Goal: Navigation & Orientation: Find specific page/section

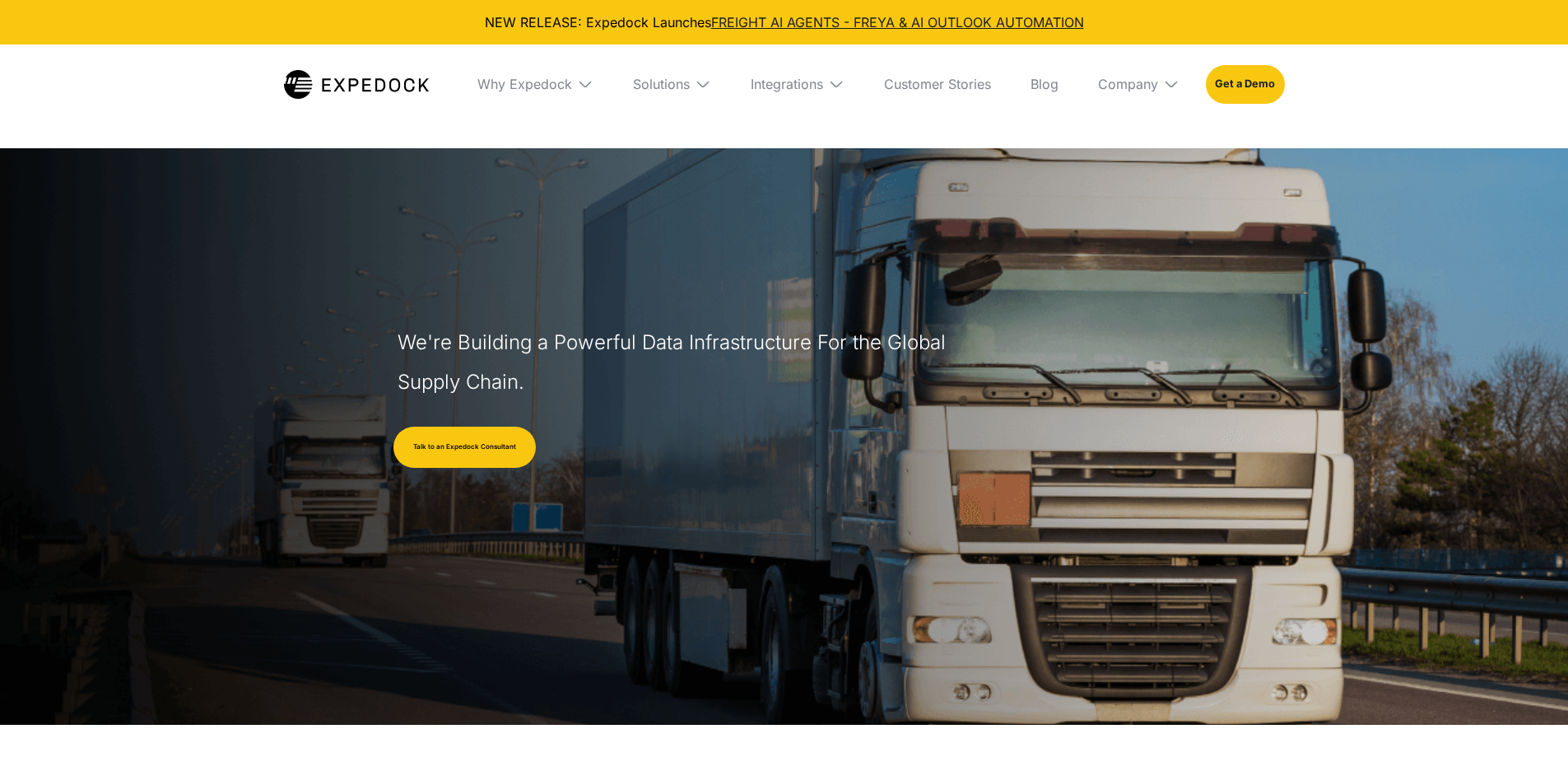
select select
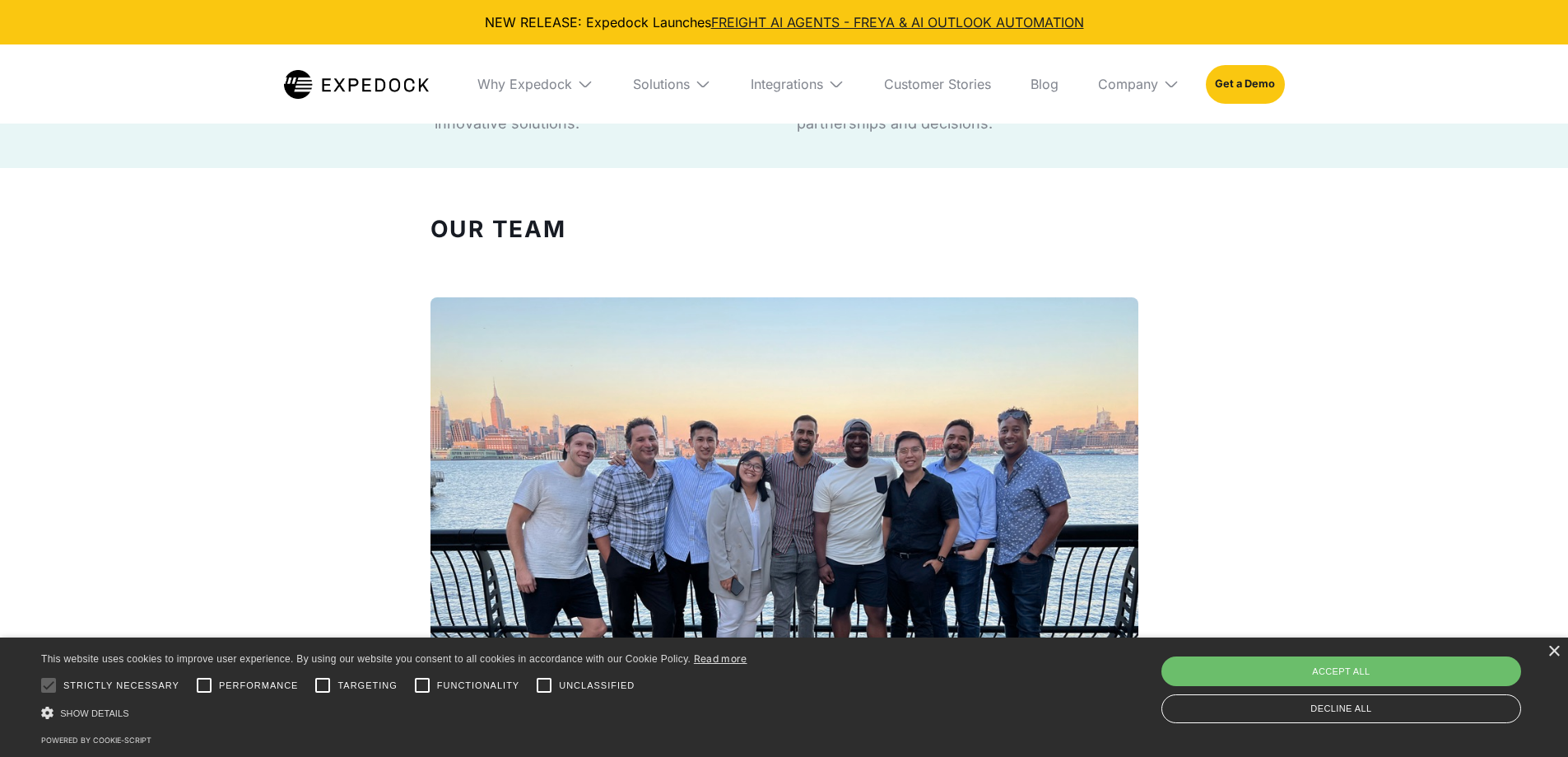
scroll to position [1317, 0]
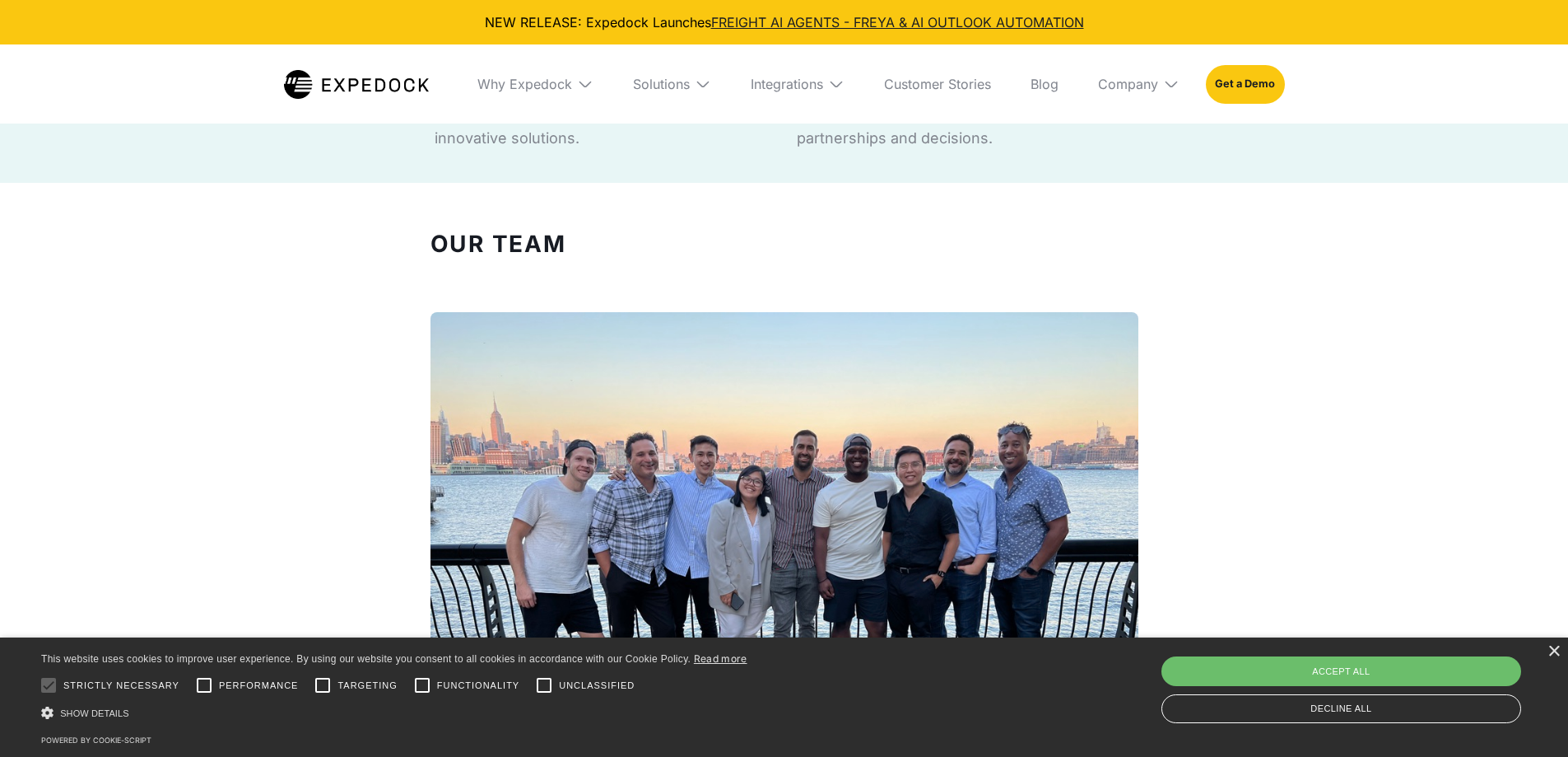
click at [1169, 89] on img at bounding box center [1171, 84] width 17 height 17
click at [1270, 220] on div "Our Team We have a team of former freight forwarding branch and import/export m…" at bounding box center [784, 606] width 1568 height 783
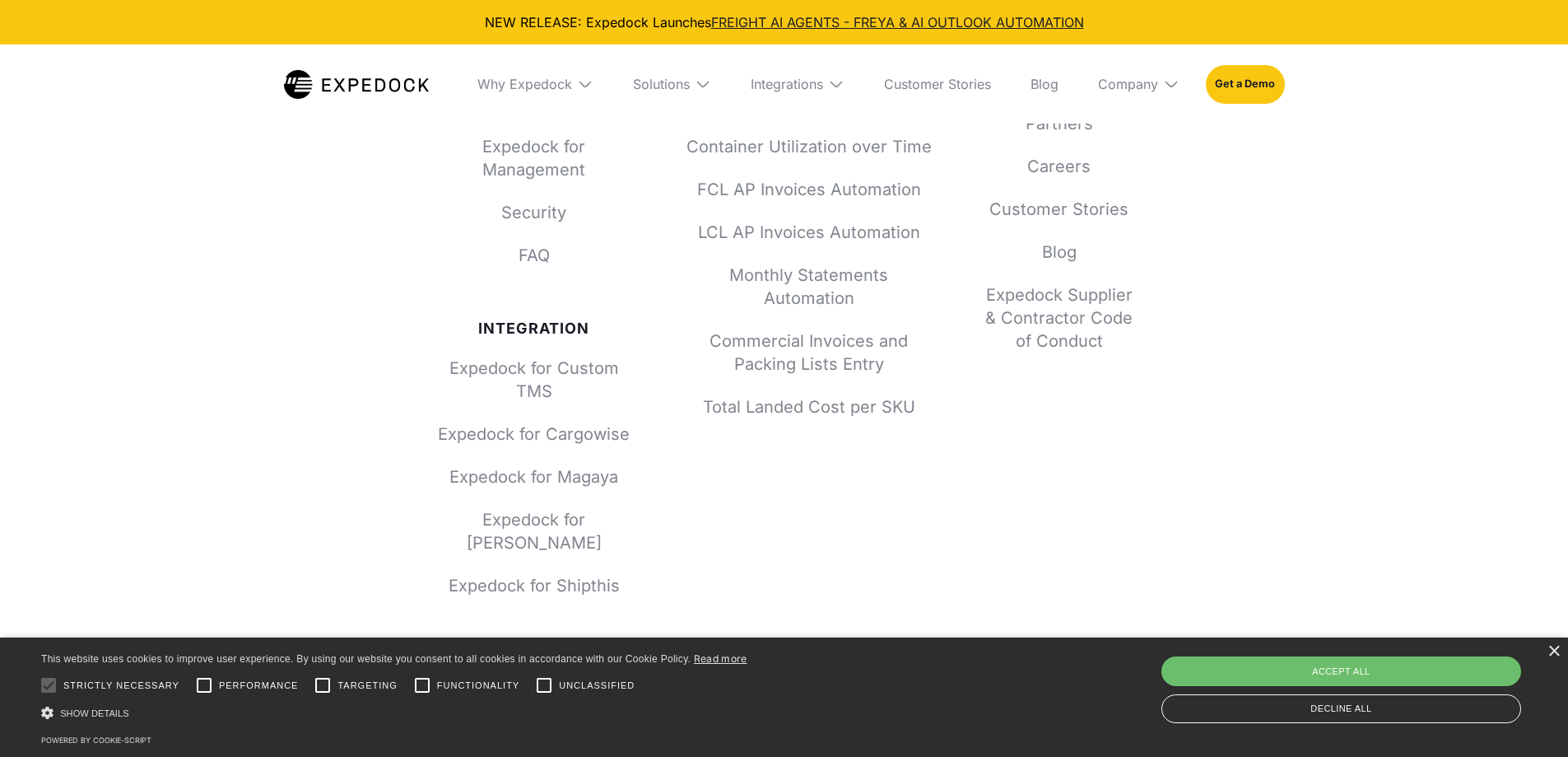
scroll to position [7274, 0]
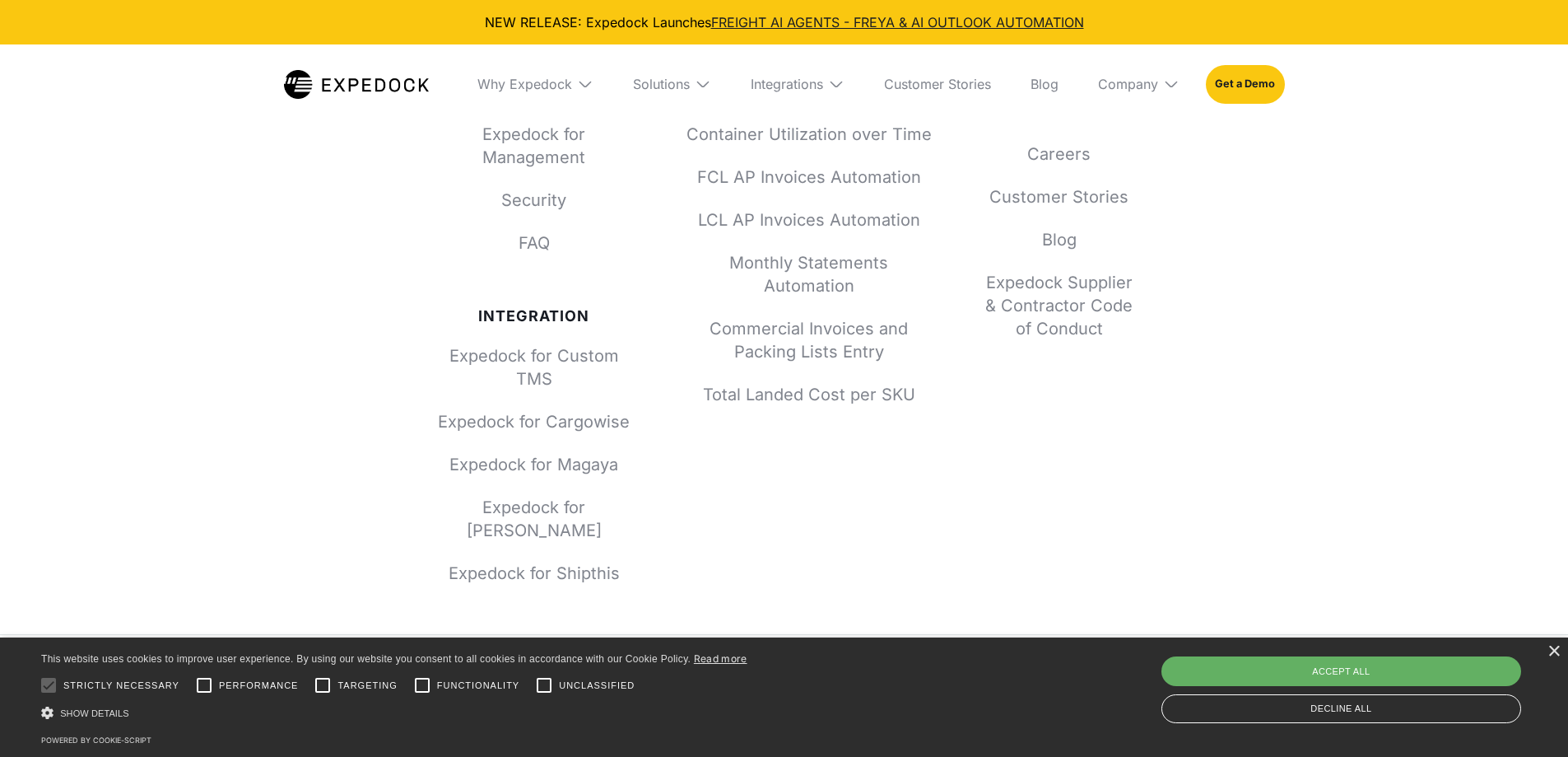
click at [1203, 667] on div "Accept all" at bounding box center [1342, 671] width 360 height 30
checkbox input "true"
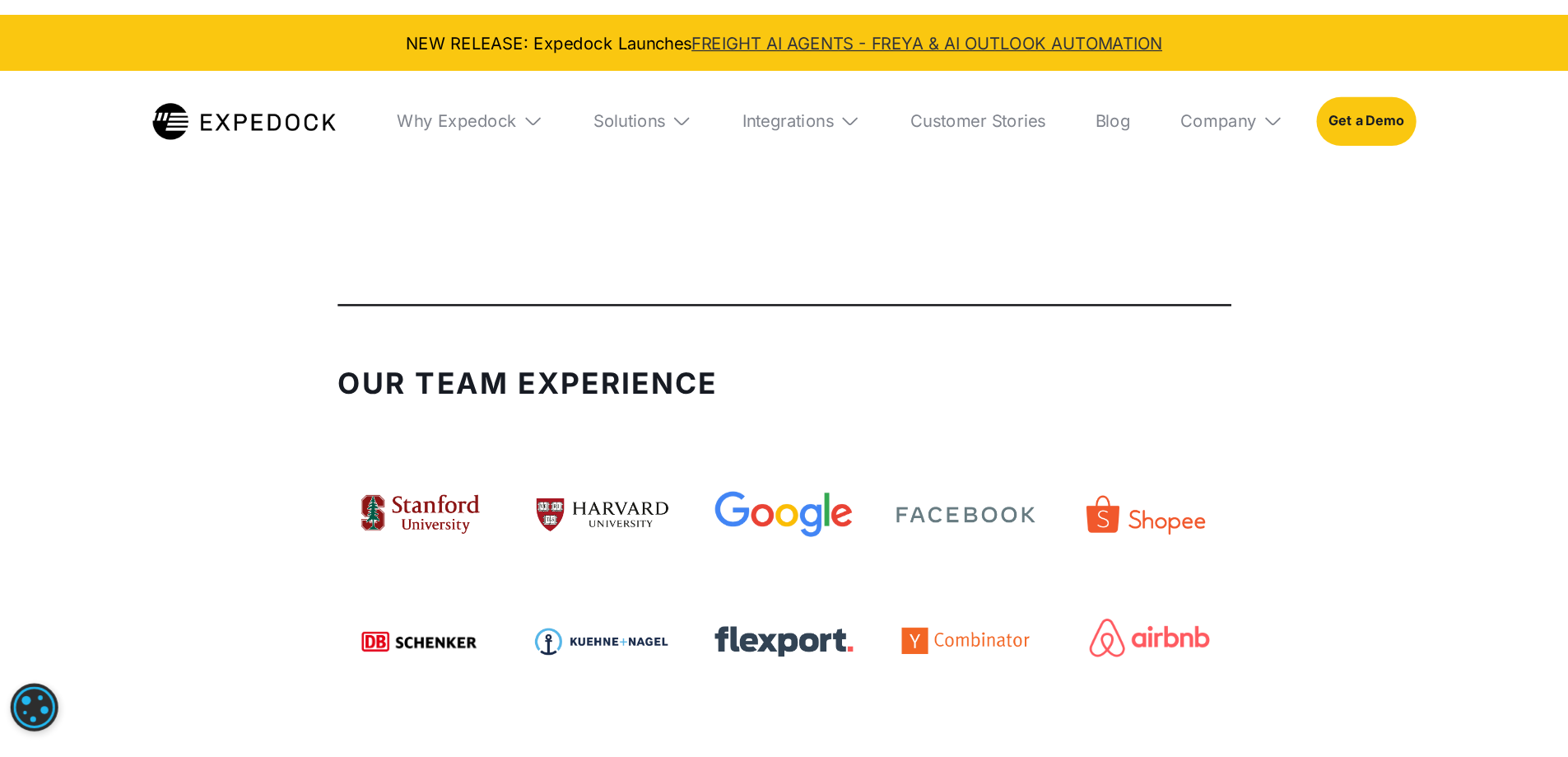
scroll to position [3734, 0]
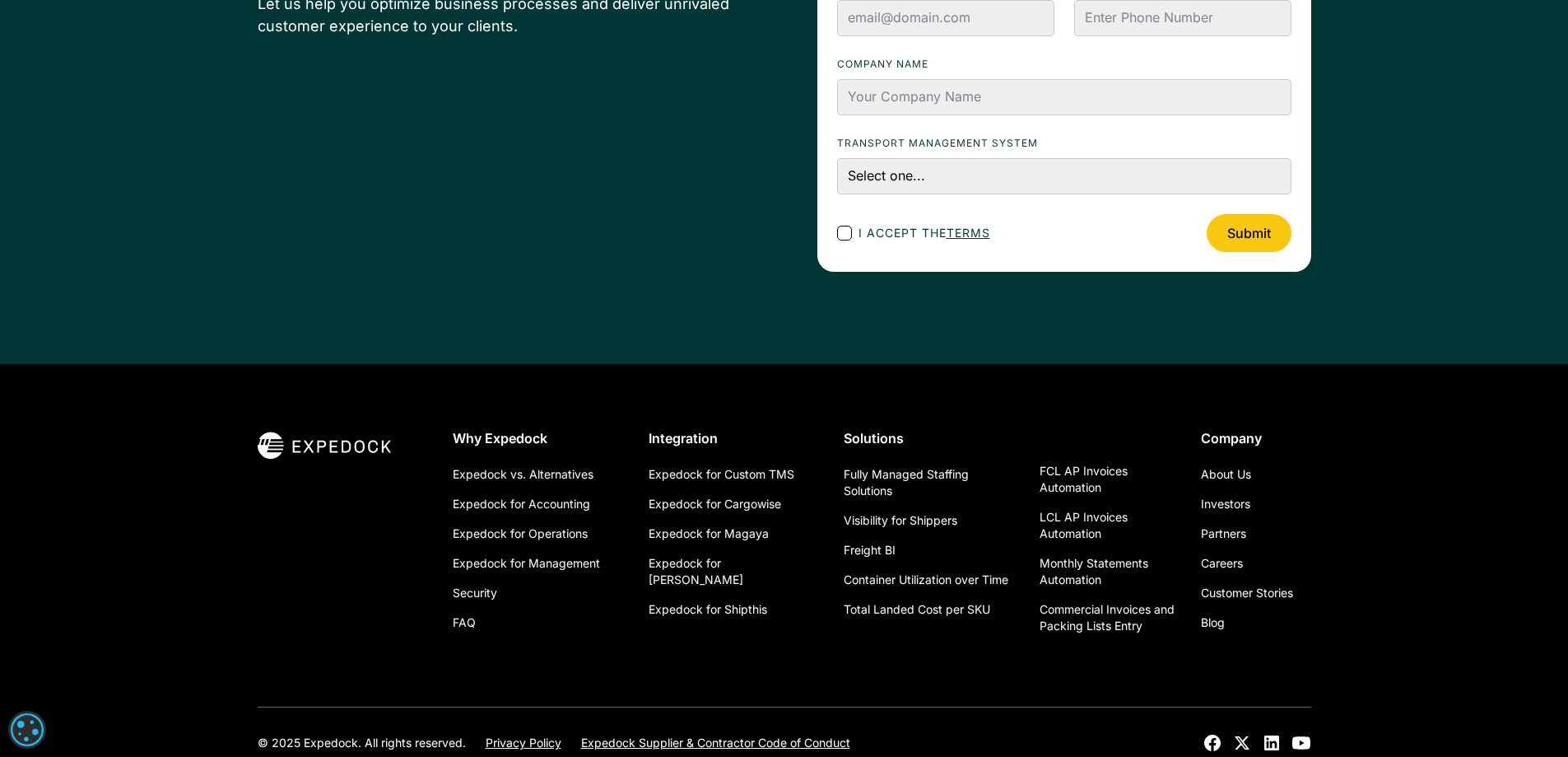
scroll to position [5867, 0]
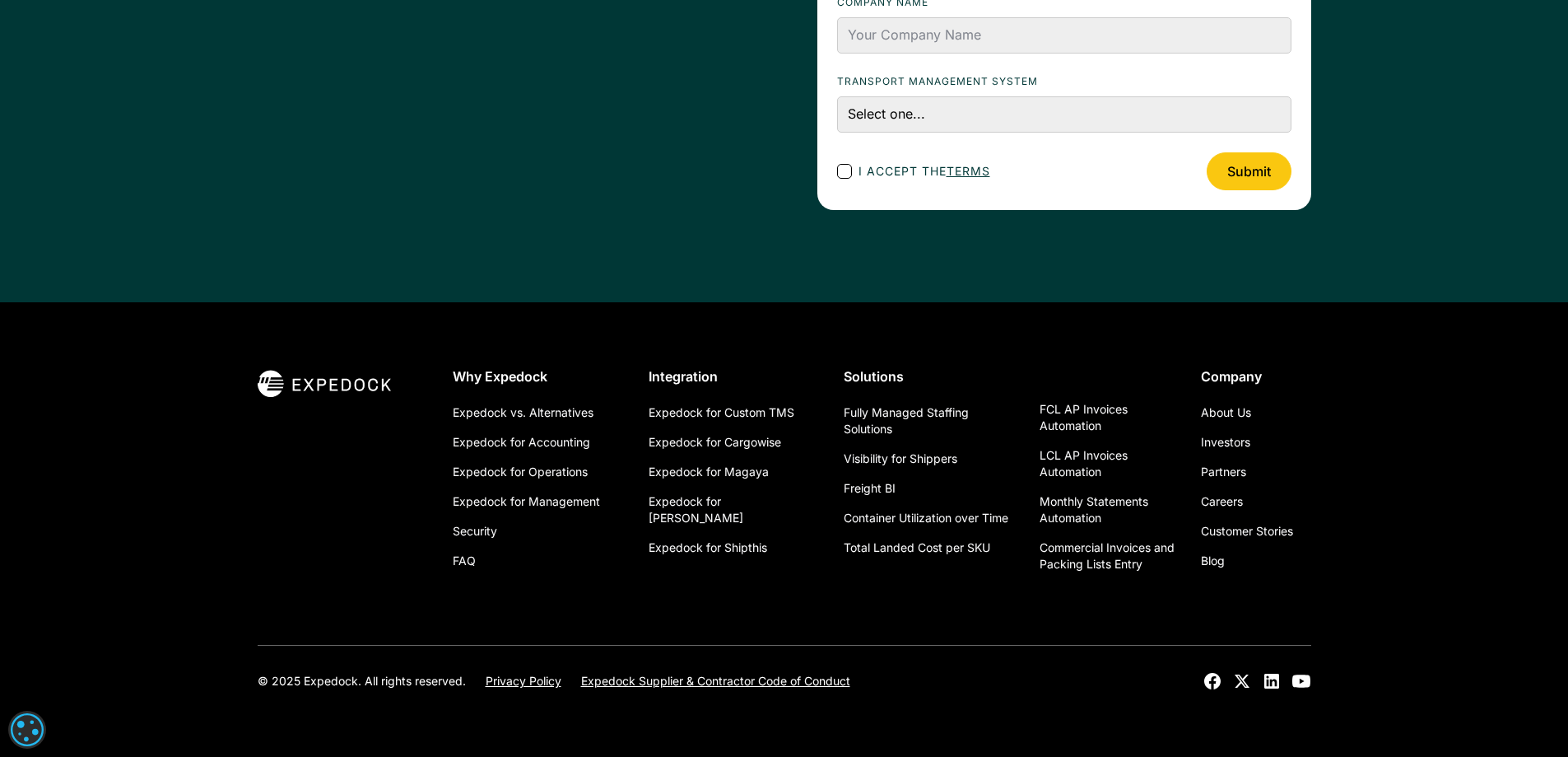
click at [525, 324] on div "Why Expedock Expedock vs. Alternatives Expedock for Accounting Expedock for Ope…" at bounding box center [784, 530] width 1054 height 455
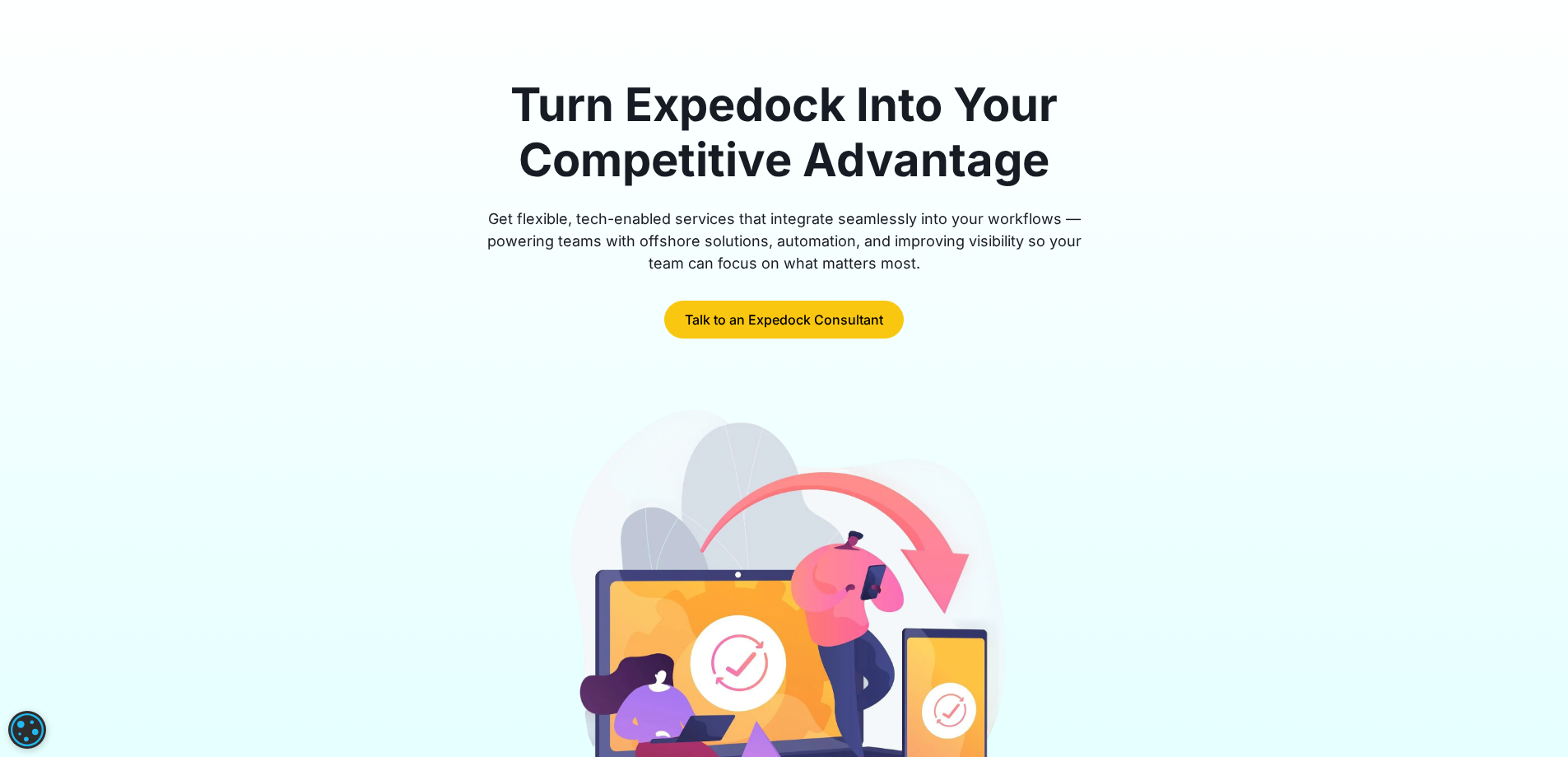
scroll to position [0, 0]
